Goal: Task Accomplishment & Management: Use online tool/utility

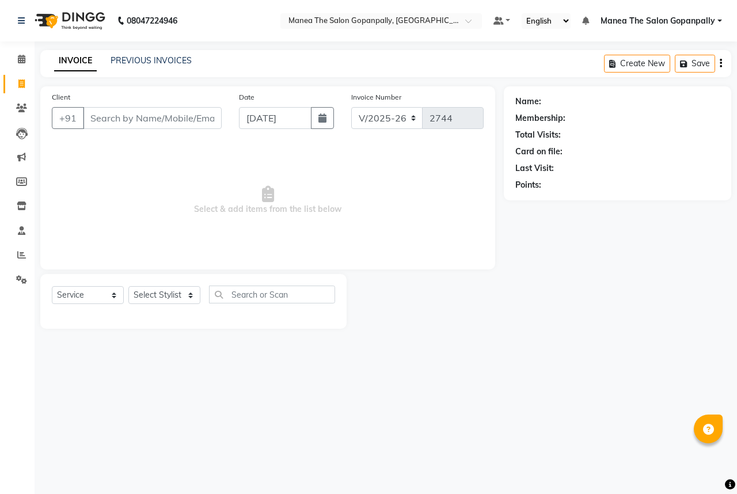
select select "7027"
select select "service"
click at [14, 257] on span at bounding box center [22, 255] width 20 height 13
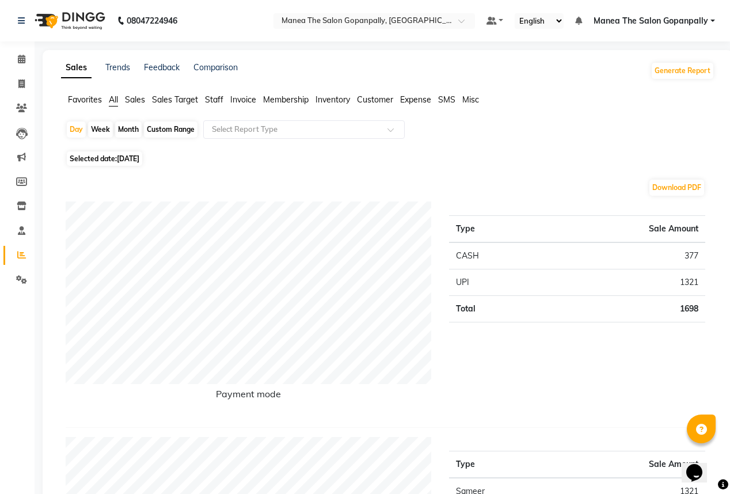
click at [101, 129] on div "Week" at bounding box center [100, 130] width 25 height 16
select select "9"
select select "2025"
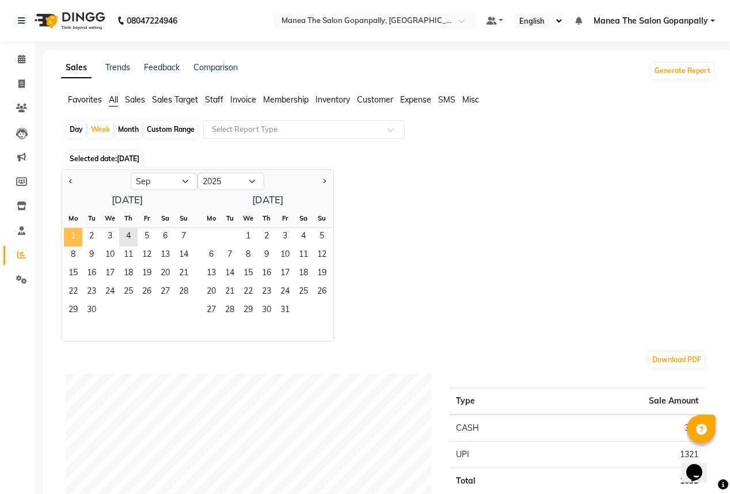
click at [74, 232] on span "1" at bounding box center [73, 237] width 18 height 18
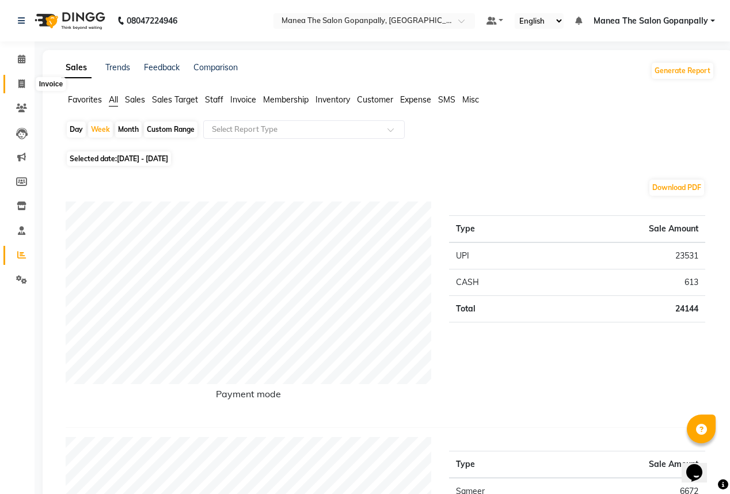
click at [23, 83] on icon at bounding box center [21, 83] width 6 height 9
select select "service"
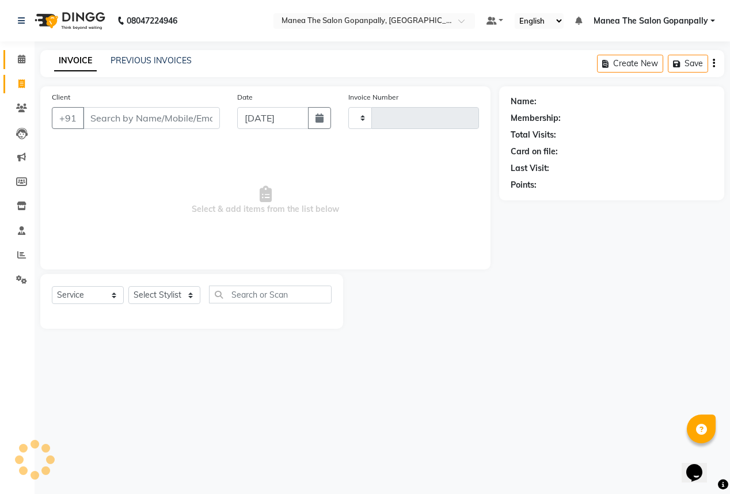
type input "2744"
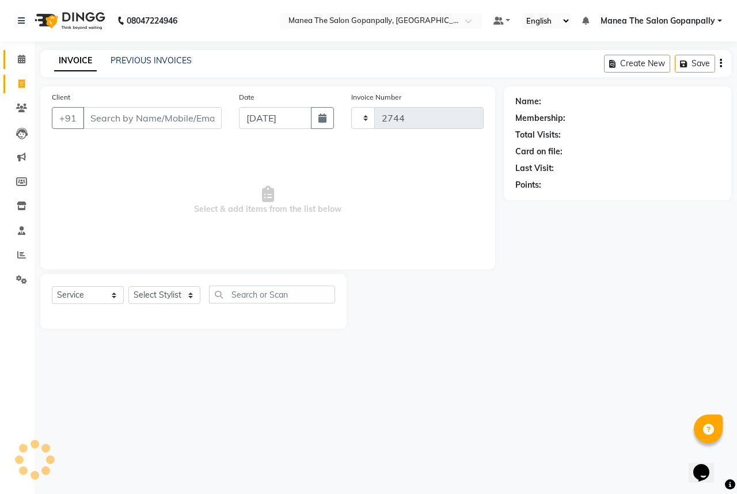
select select "7027"
click at [140, 60] on link "PREVIOUS INVOICES" at bounding box center [151, 60] width 81 height 10
